Goal: Book appointment/travel/reservation

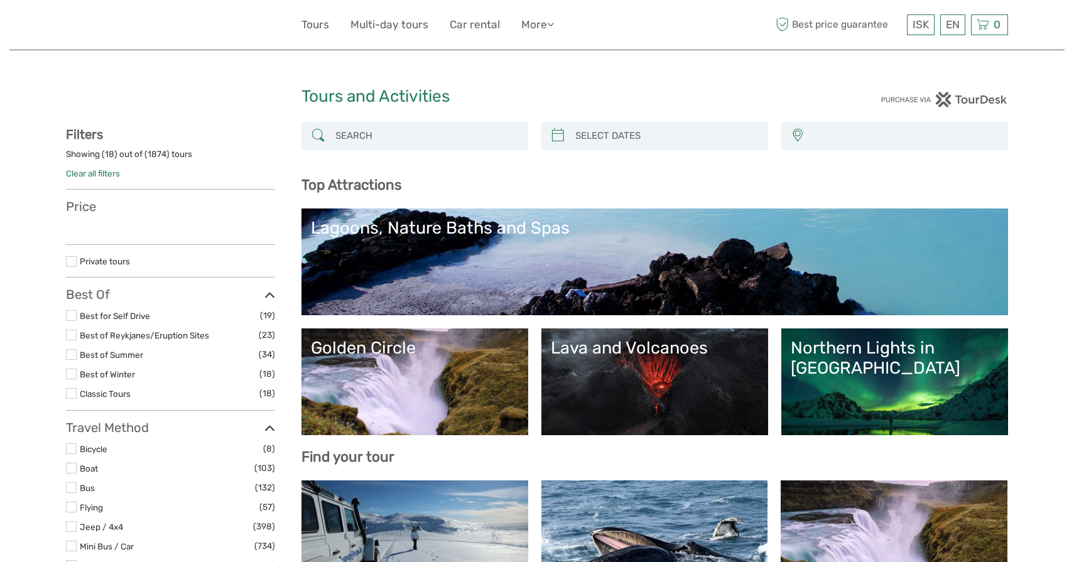
select select
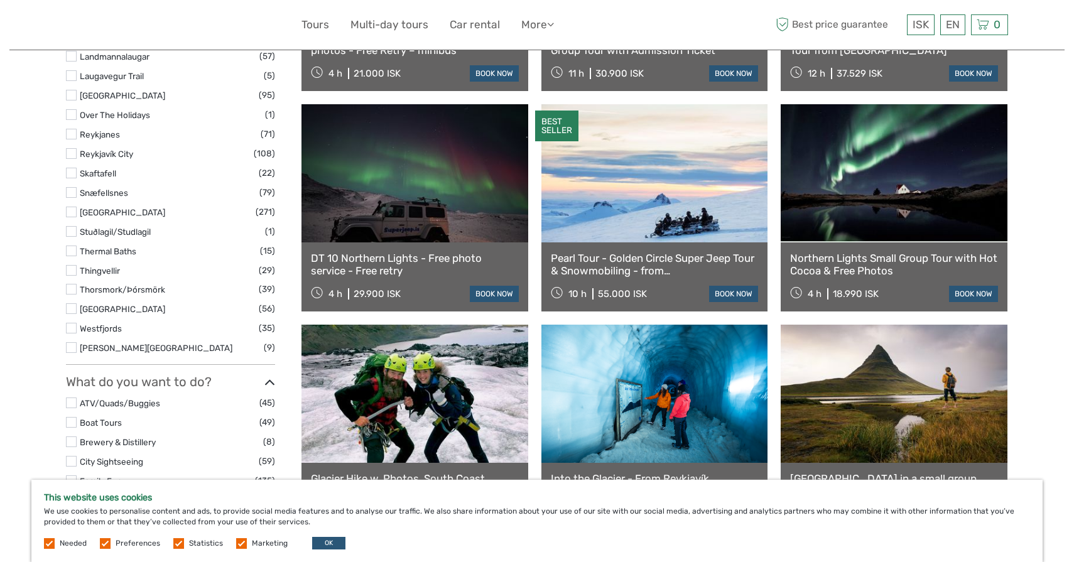
scroll to position [820, 0]
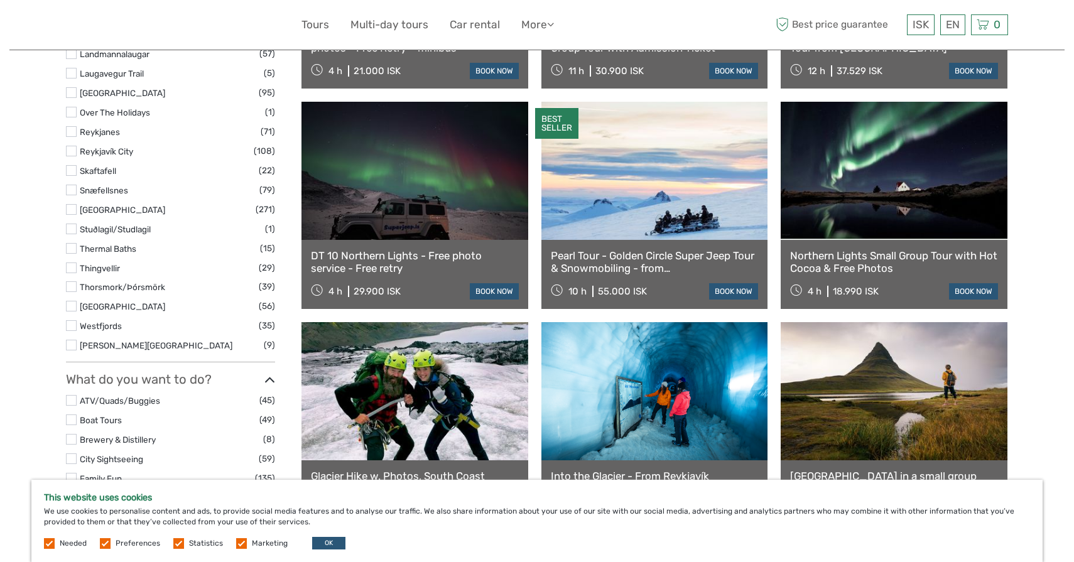
click at [526, 346] on link at bounding box center [414, 391] width 227 height 138
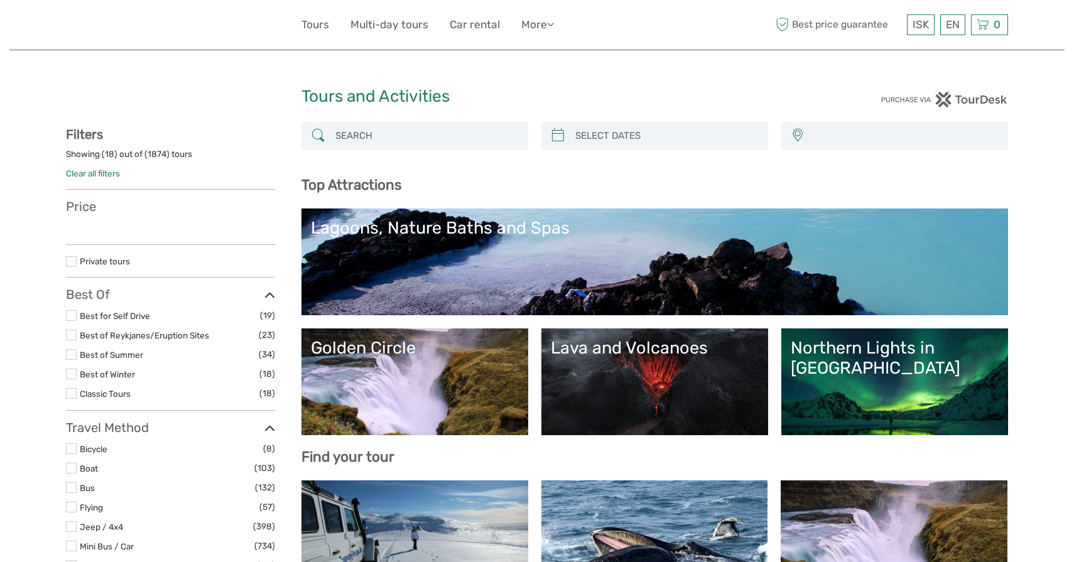
select select
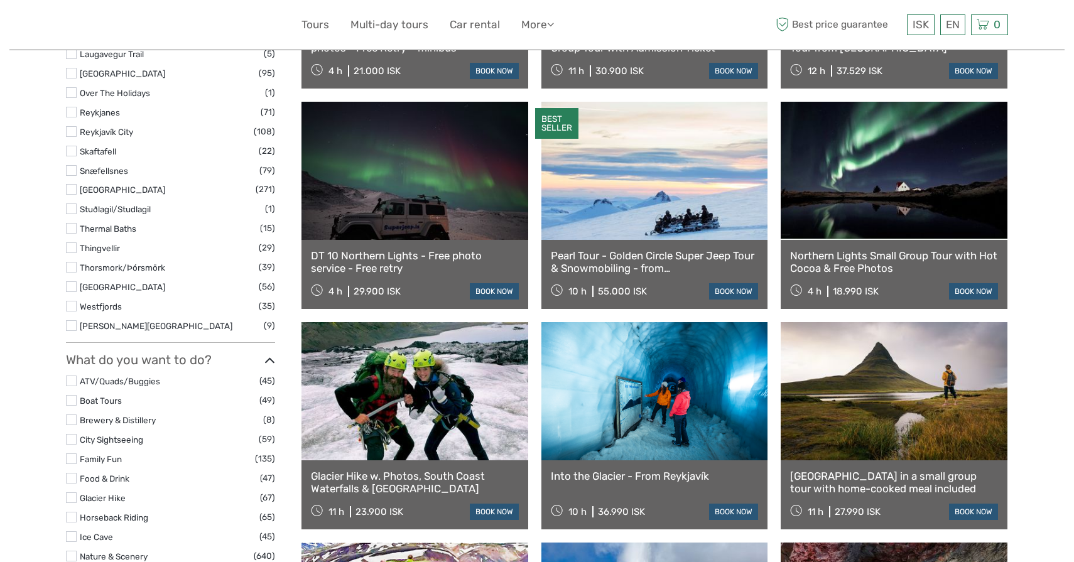
select select
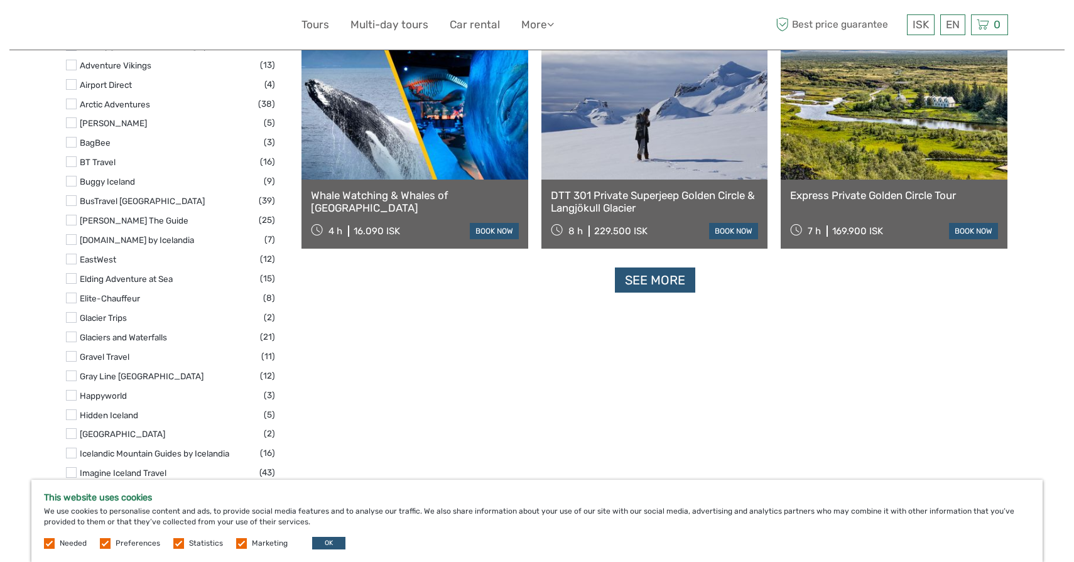
scroll to position [1552, 0]
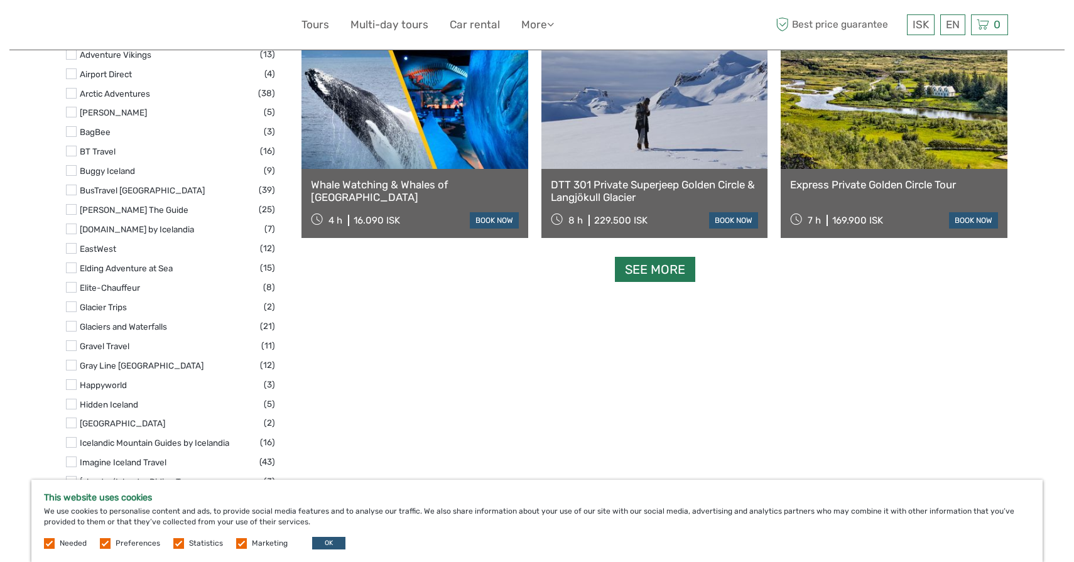
click at [657, 274] on link "See more" at bounding box center [655, 270] width 80 height 26
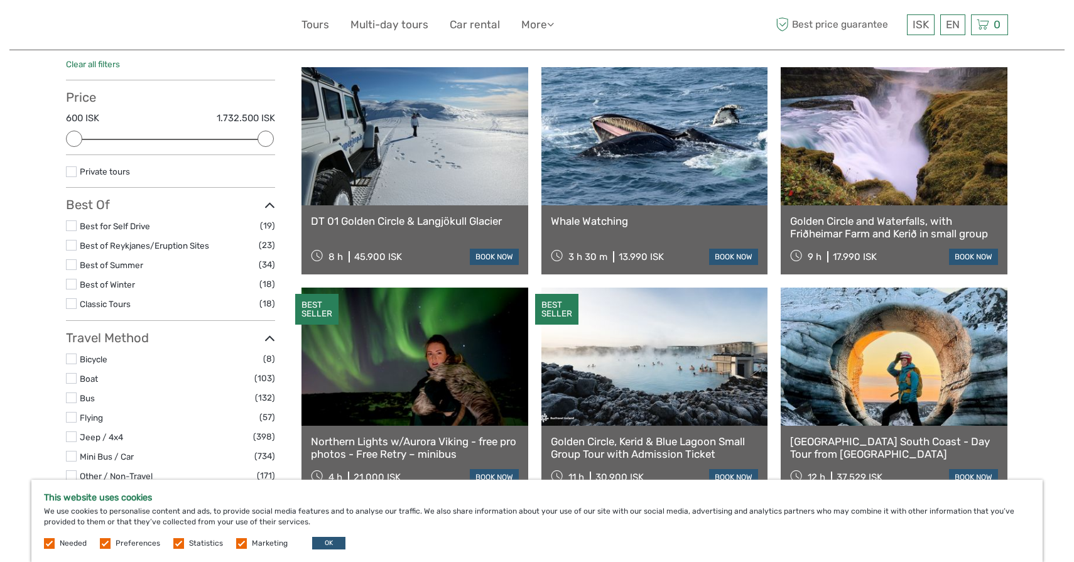
scroll to position [0, 0]
